Goal: Find specific page/section: Find specific page/section

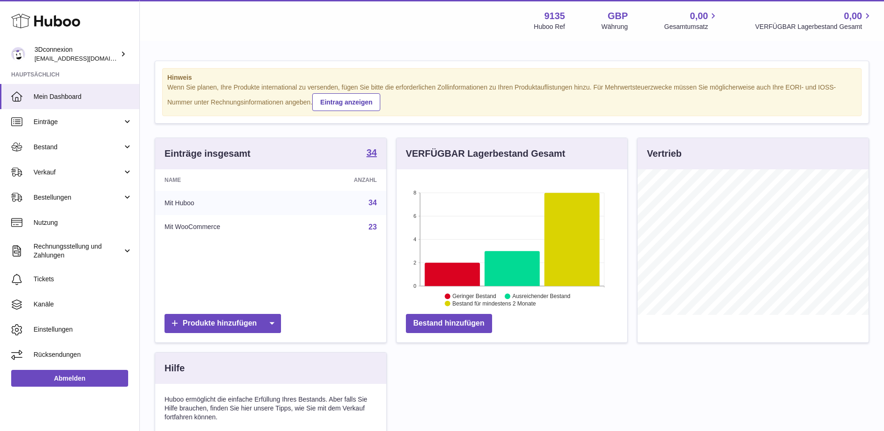
scroll to position [145, 231]
click at [64, 162] on link "Verkauf" at bounding box center [69, 171] width 139 height 25
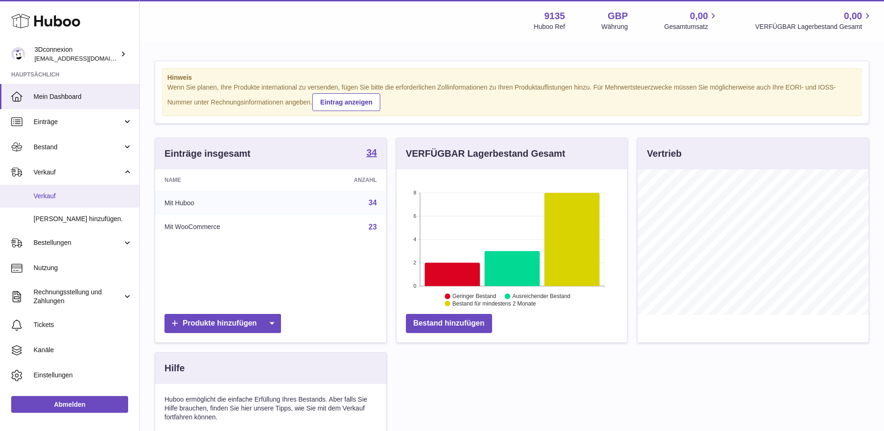
click at [73, 202] on link "Verkauf" at bounding box center [69, 196] width 139 height 23
